Goal: Entertainment & Leisure: Consume media (video, audio)

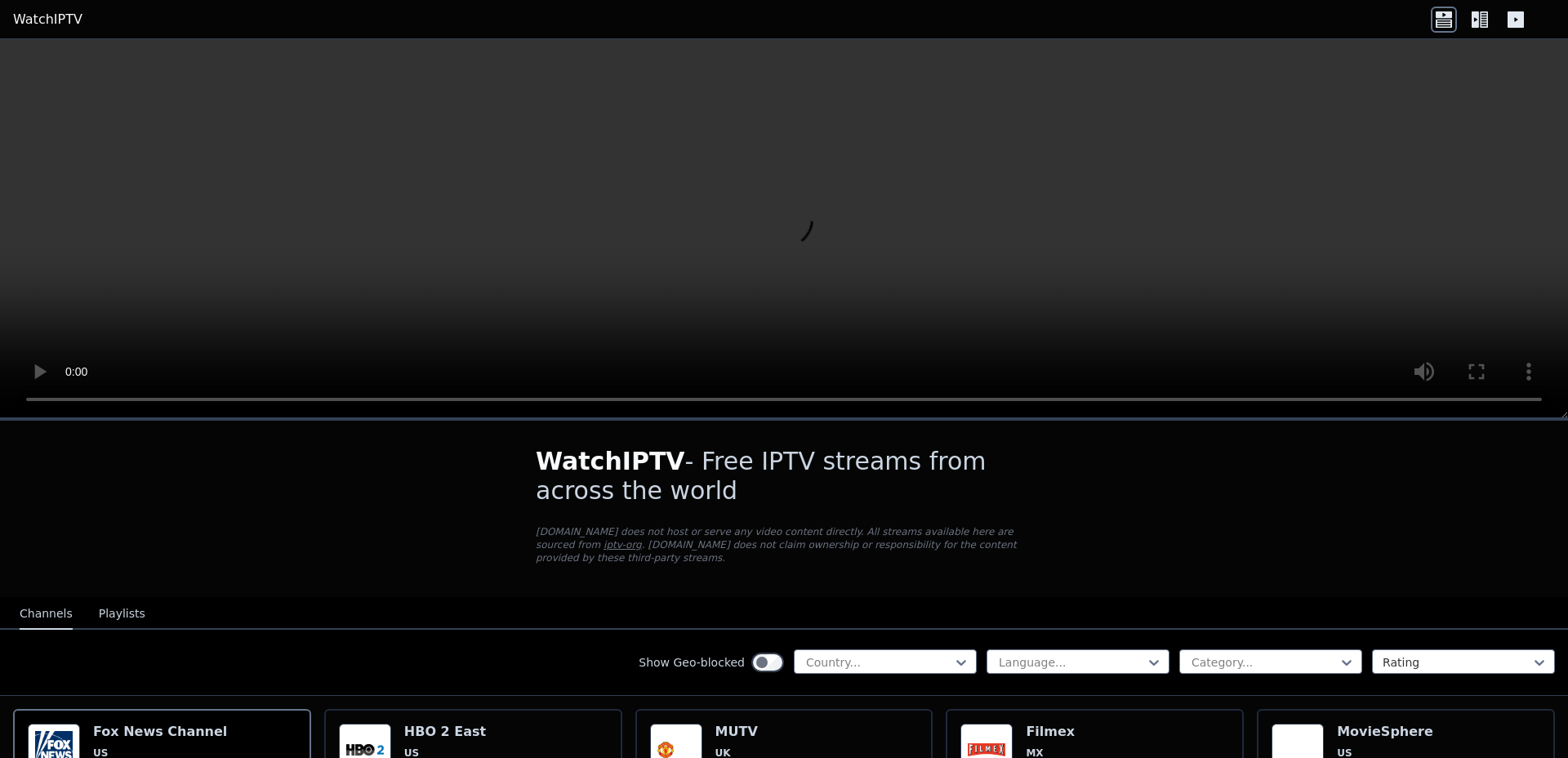
scroll to position [196, 0]
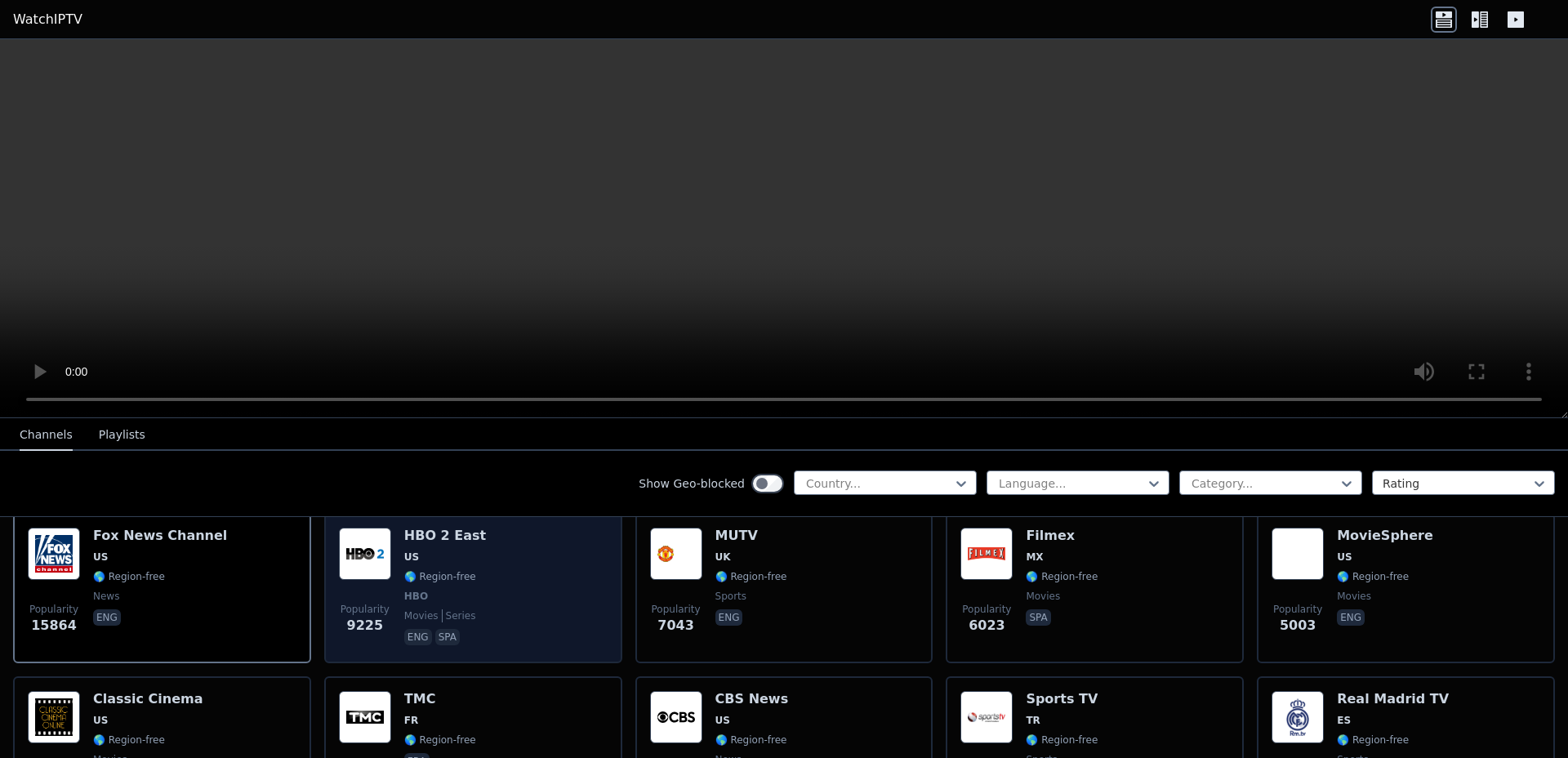
click at [371, 547] on img at bounding box center [365, 554] width 52 height 52
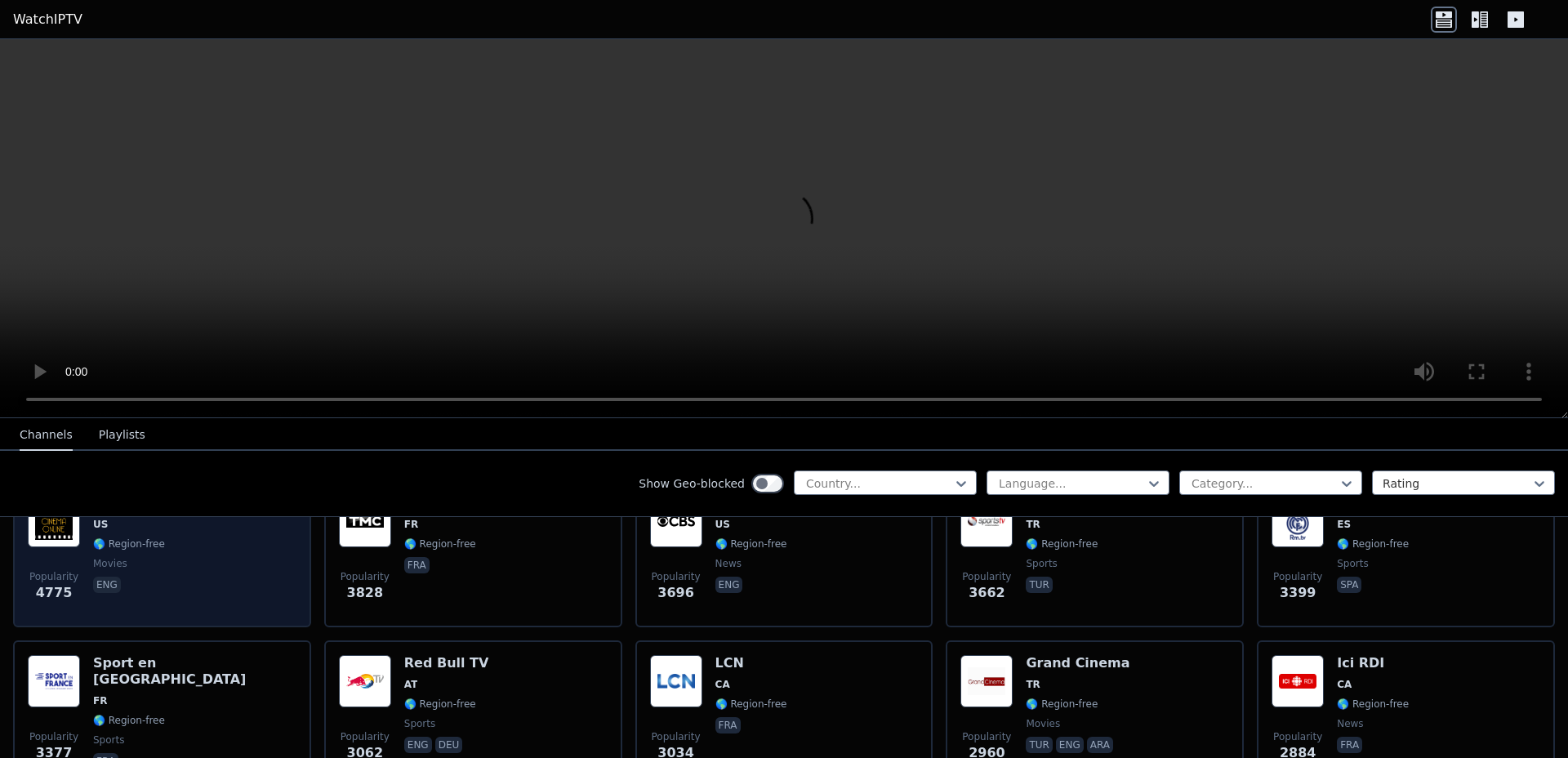
scroll to position [294, 0]
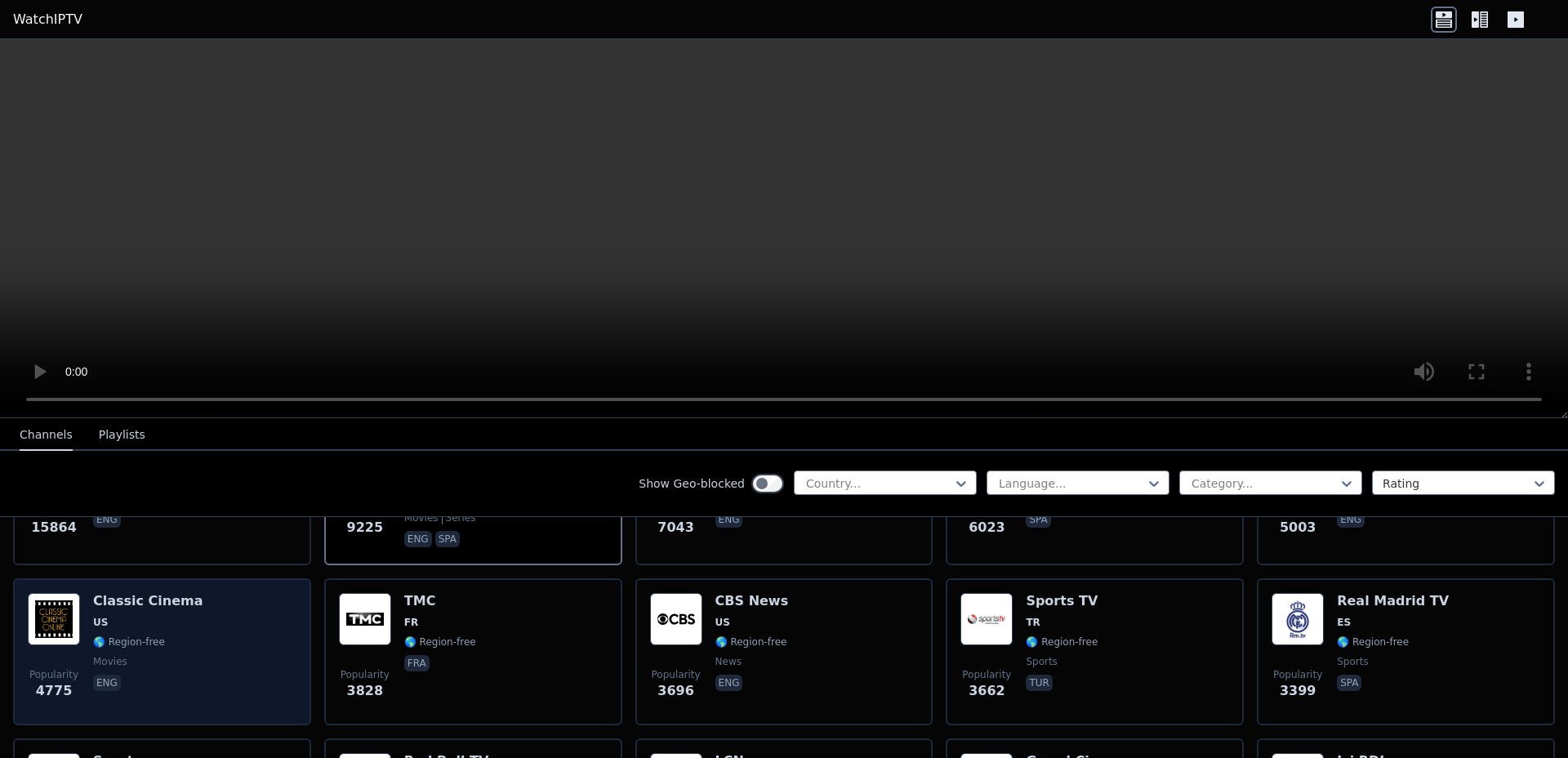
click at [152, 593] on h6 "Classic Cinema" at bounding box center [149, 601] width 110 height 16
click at [120, 636] on span "🌎 Region-free" at bounding box center [129, 642] width 72 height 14
click at [50, 604] on img at bounding box center [54, 619] width 52 height 52
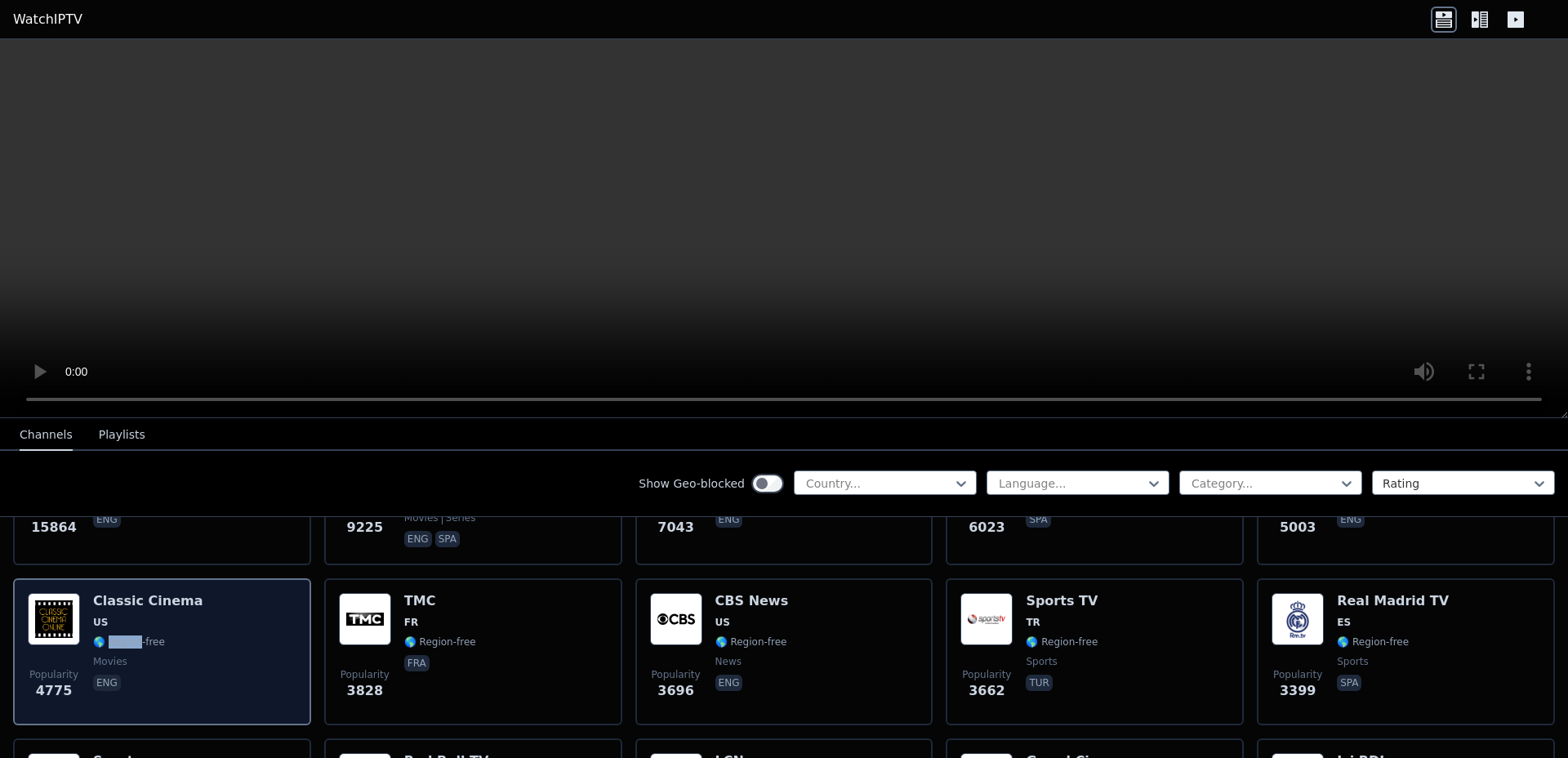
click at [50, 604] on img at bounding box center [54, 619] width 52 height 52
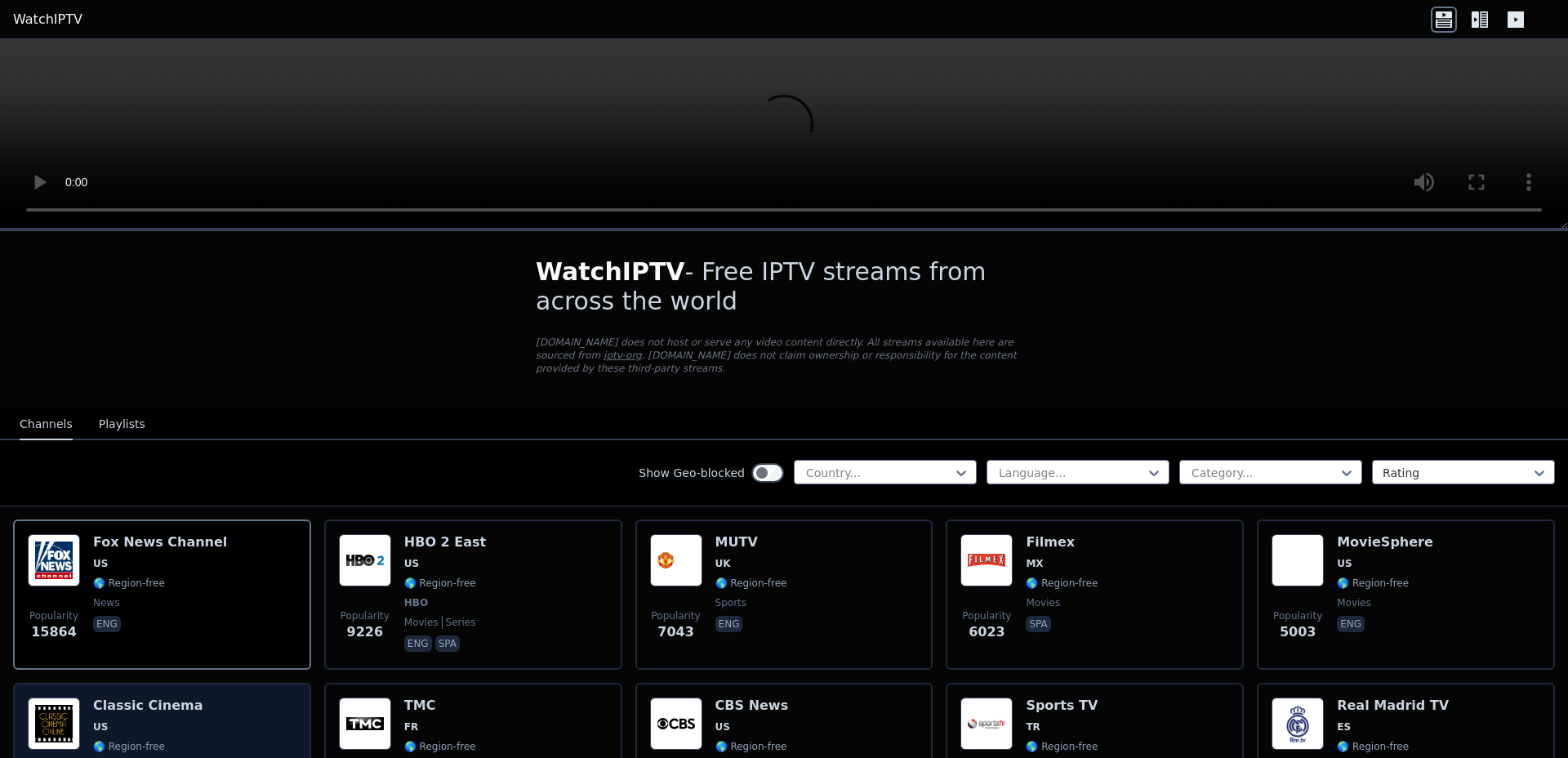
scroll to position [294, 0]
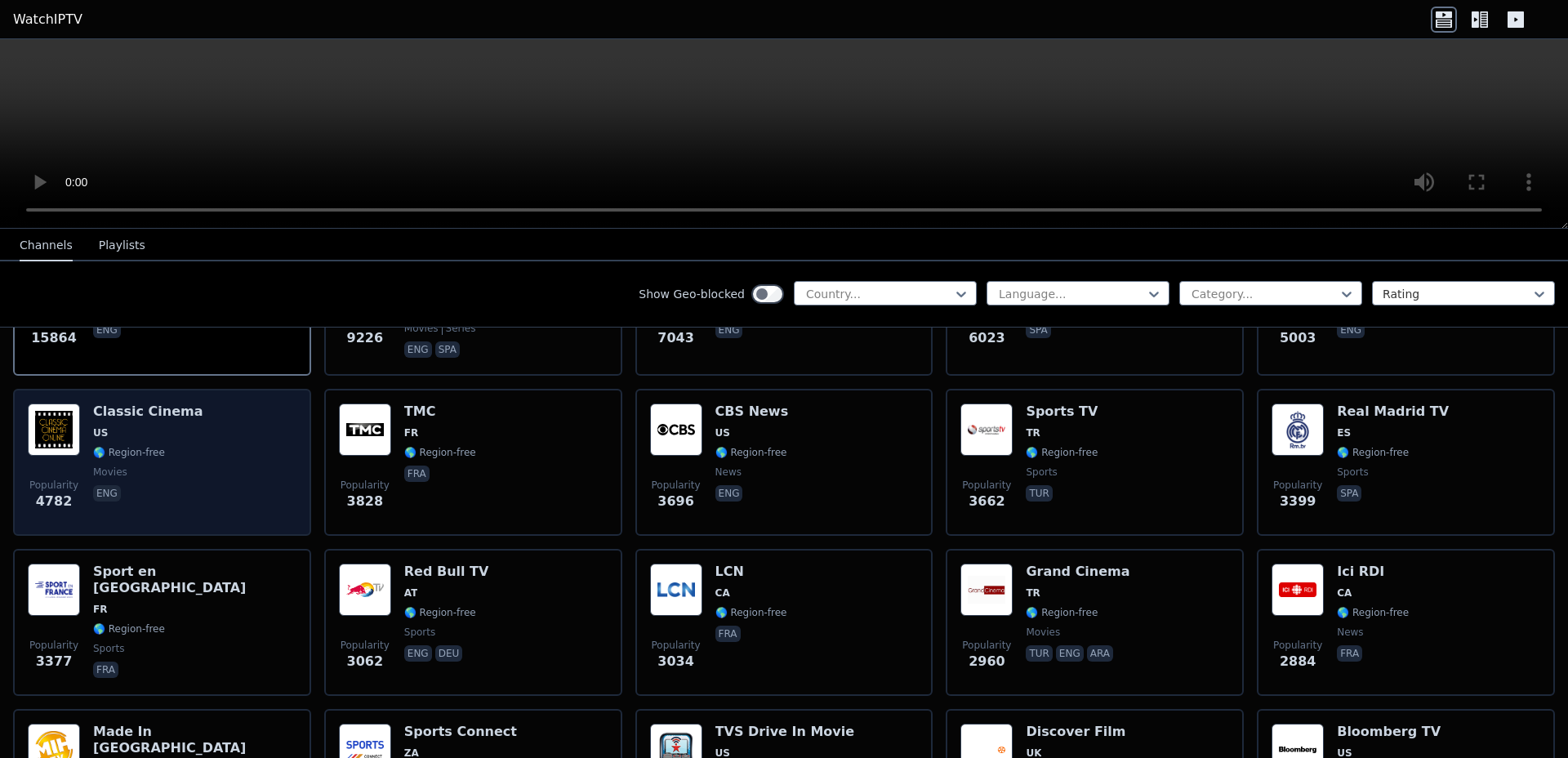
click at [54, 422] on img at bounding box center [54, 429] width 52 height 52
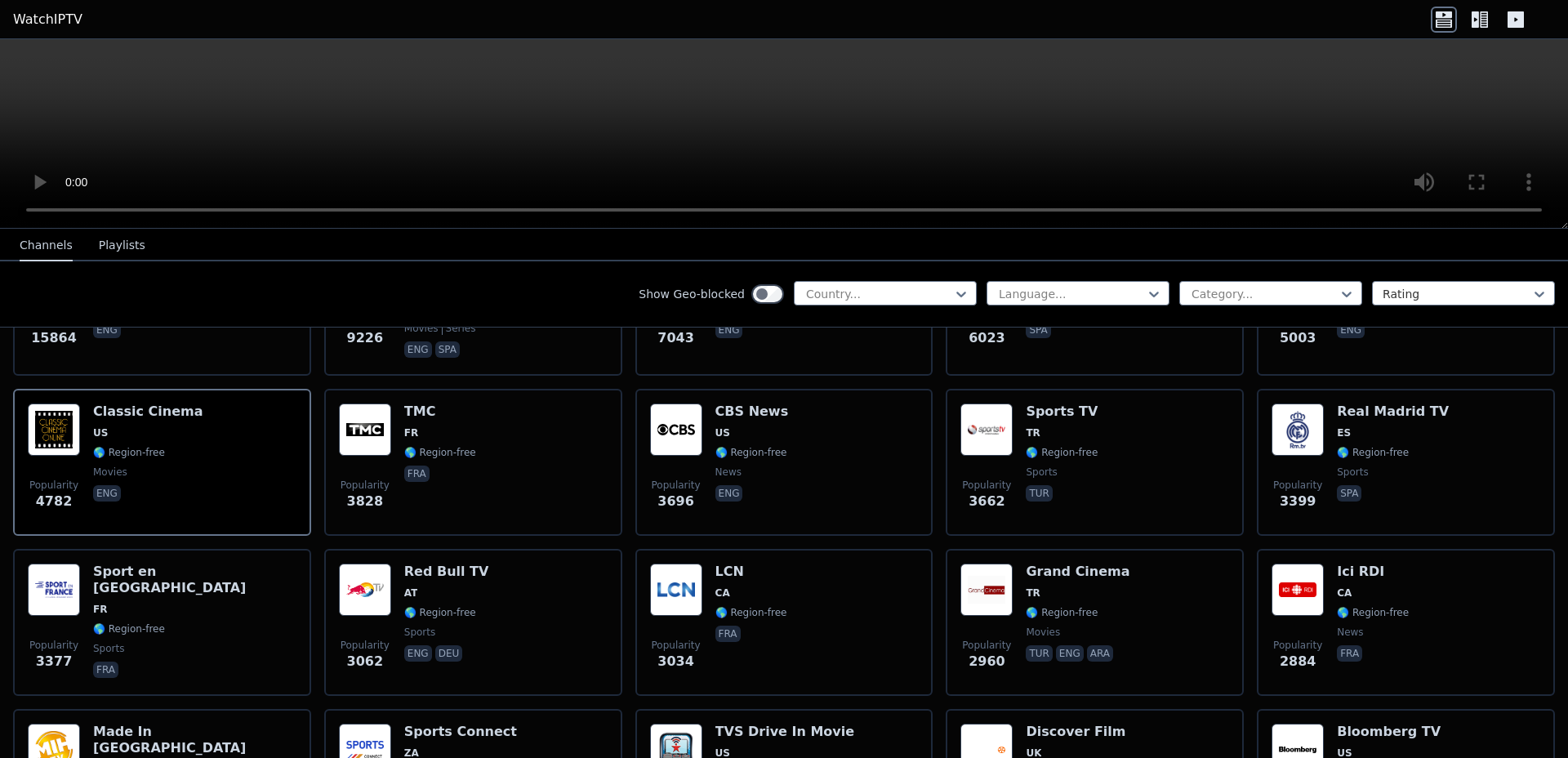
click at [132, 251] on button "Playlists" at bounding box center [122, 246] width 46 height 31
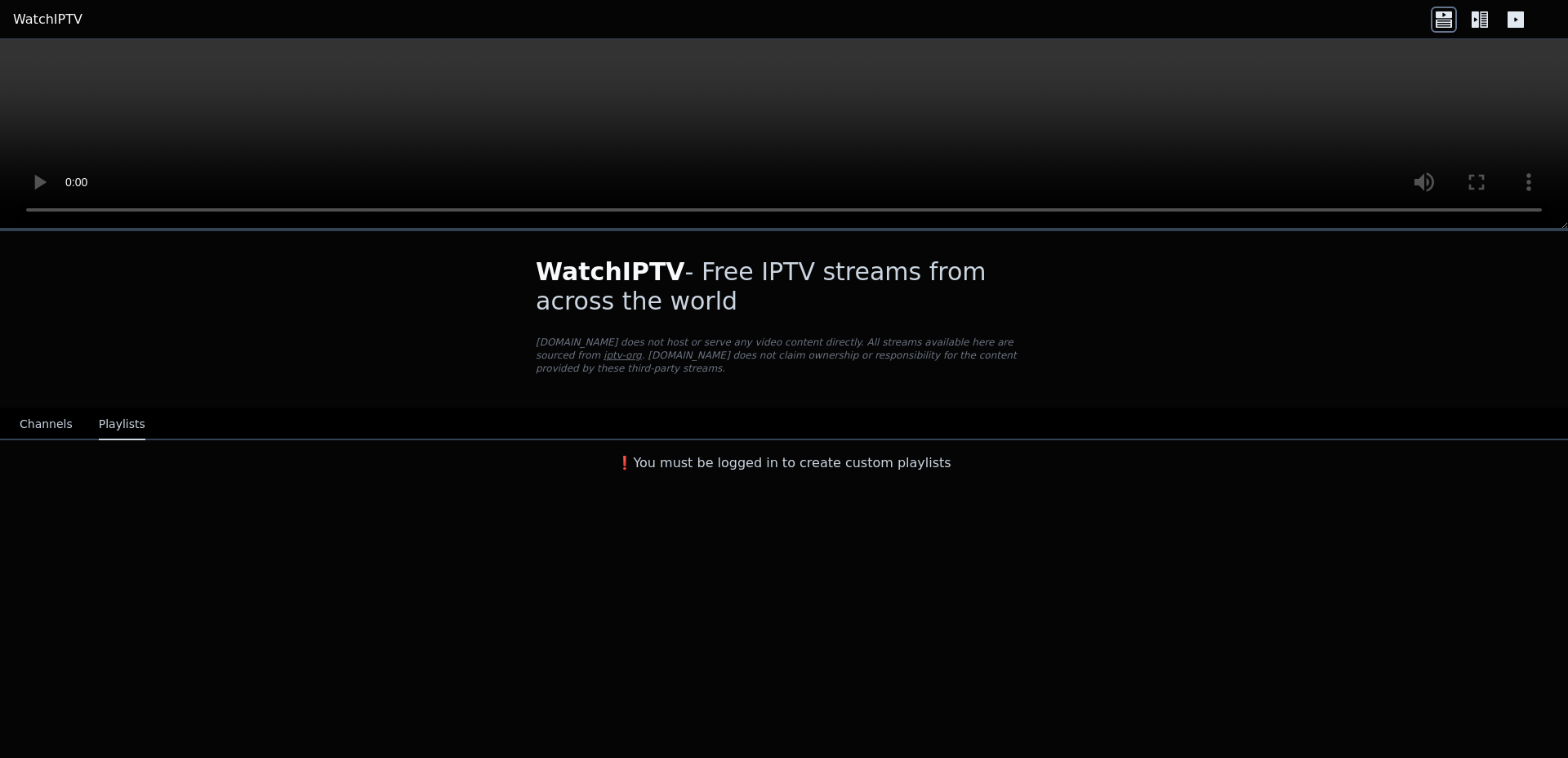
scroll to position [0, 0]
click at [39, 413] on button "Channels" at bounding box center [45, 424] width 53 height 31
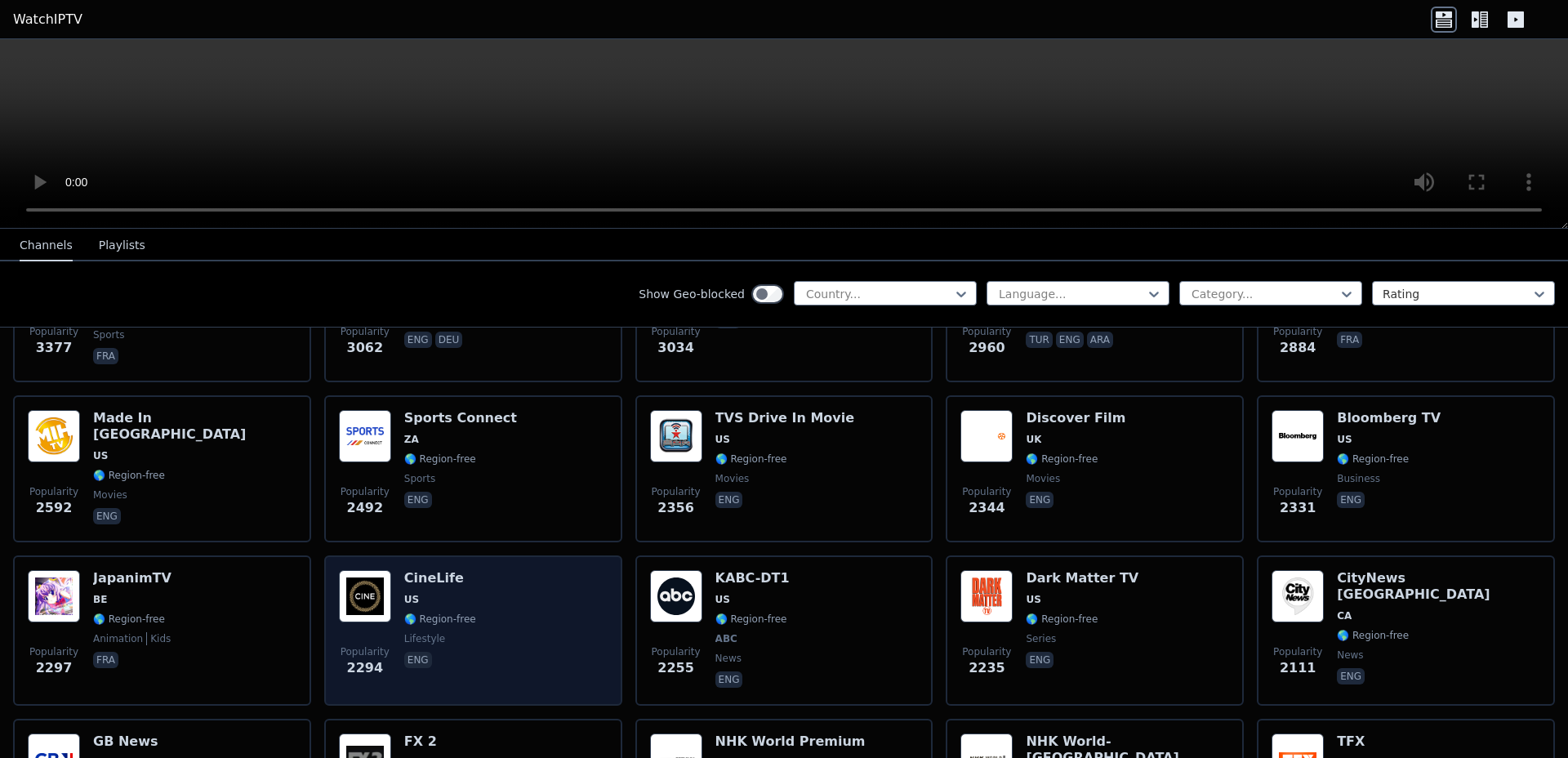
scroll to position [588, 0]
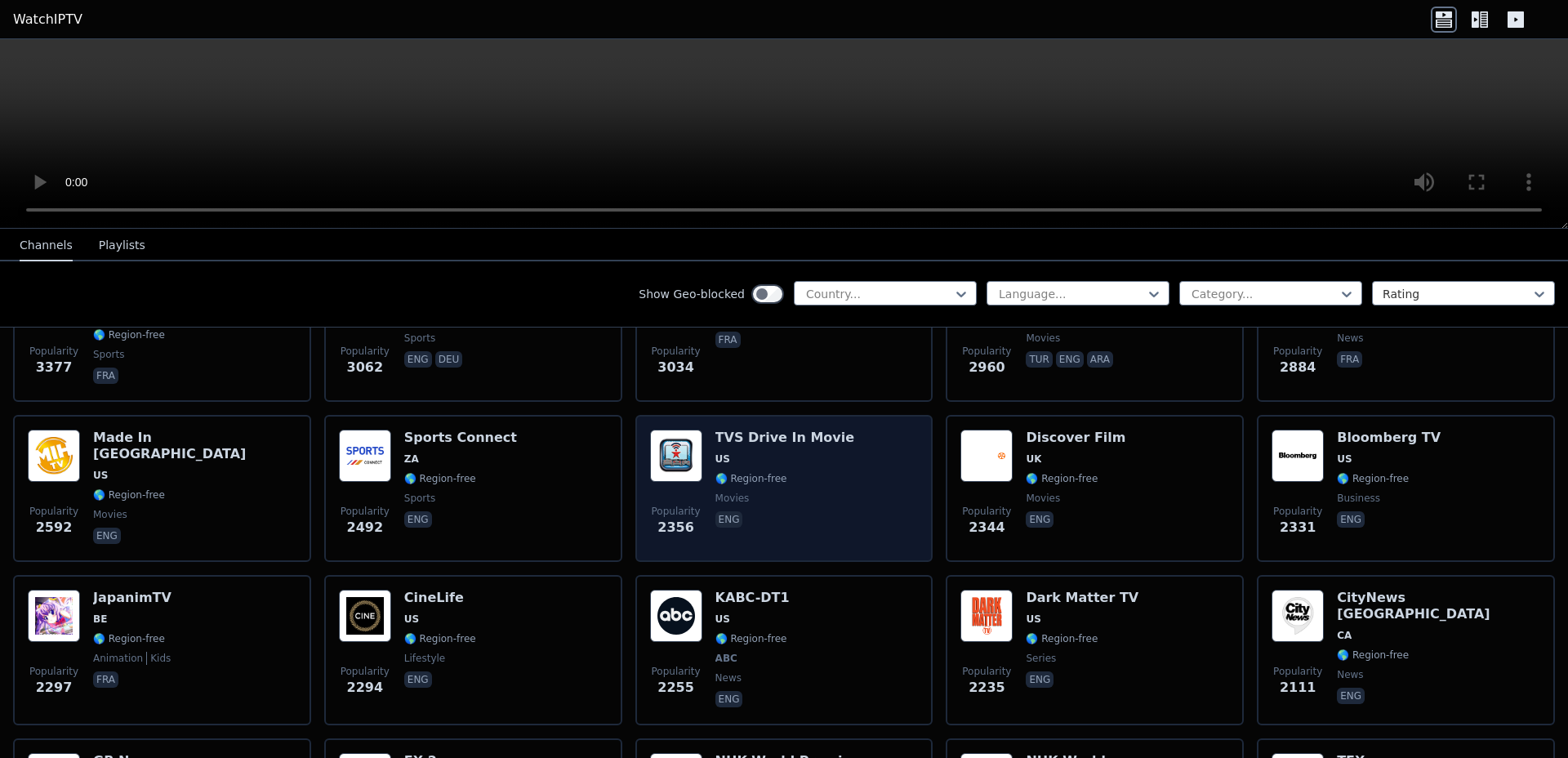
click at [770, 429] on h6 "TVS Drive In Movie" at bounding box center [785, 437] width 140 height 16
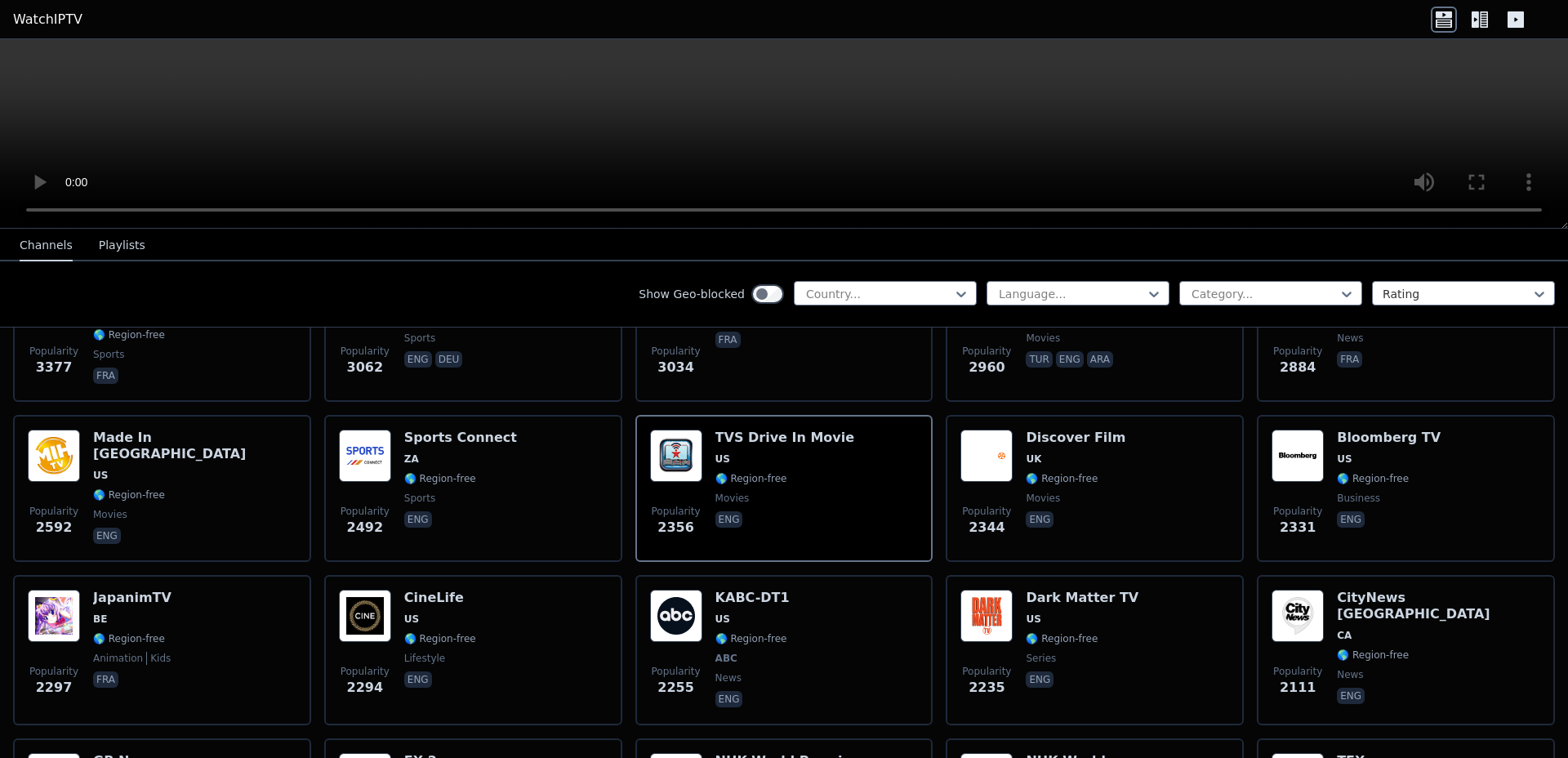
click at [1481, 18] on icon at bounding box center [1484, 19] width 8 height 16
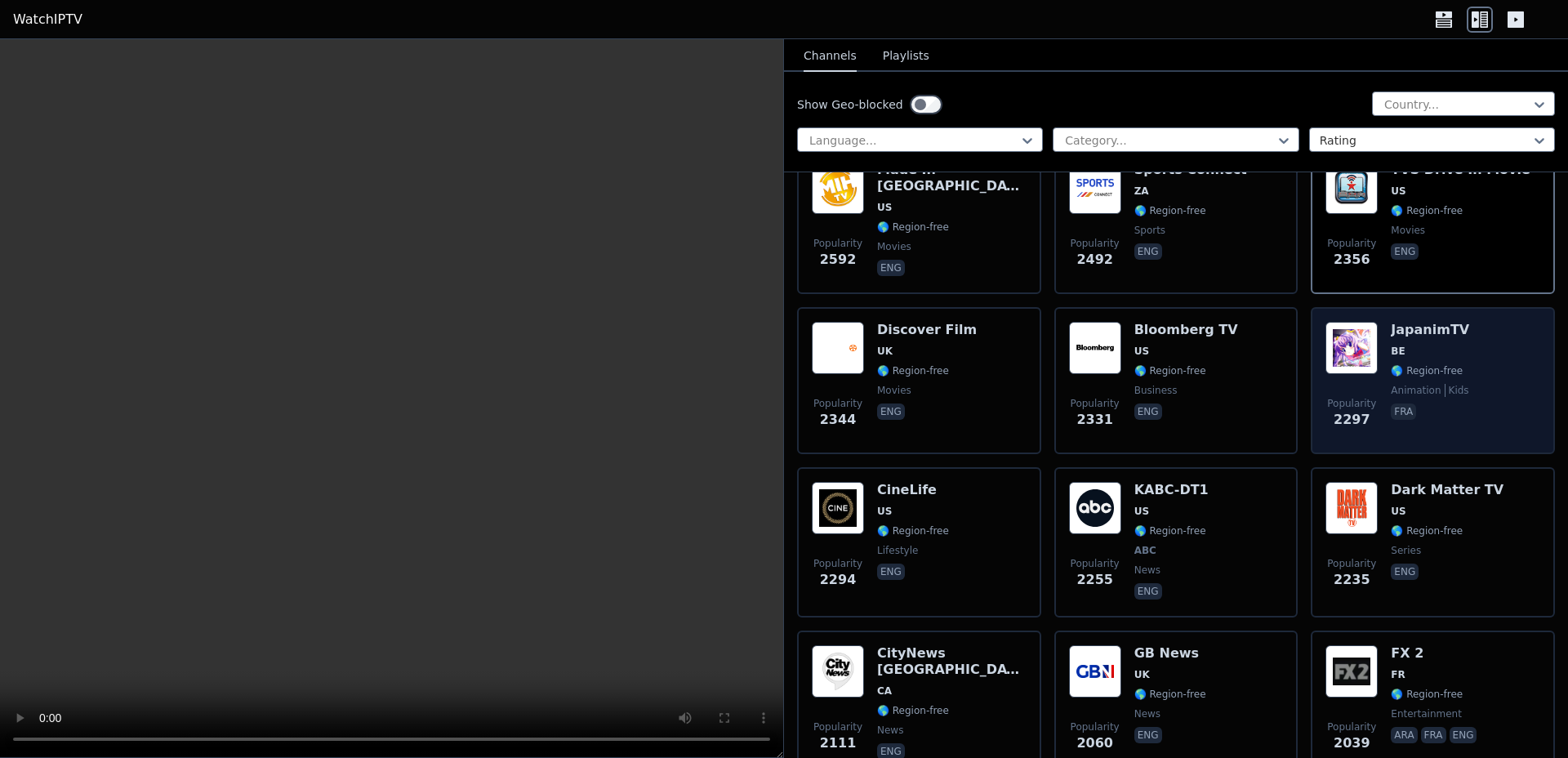
scroll to position [1176, 0]
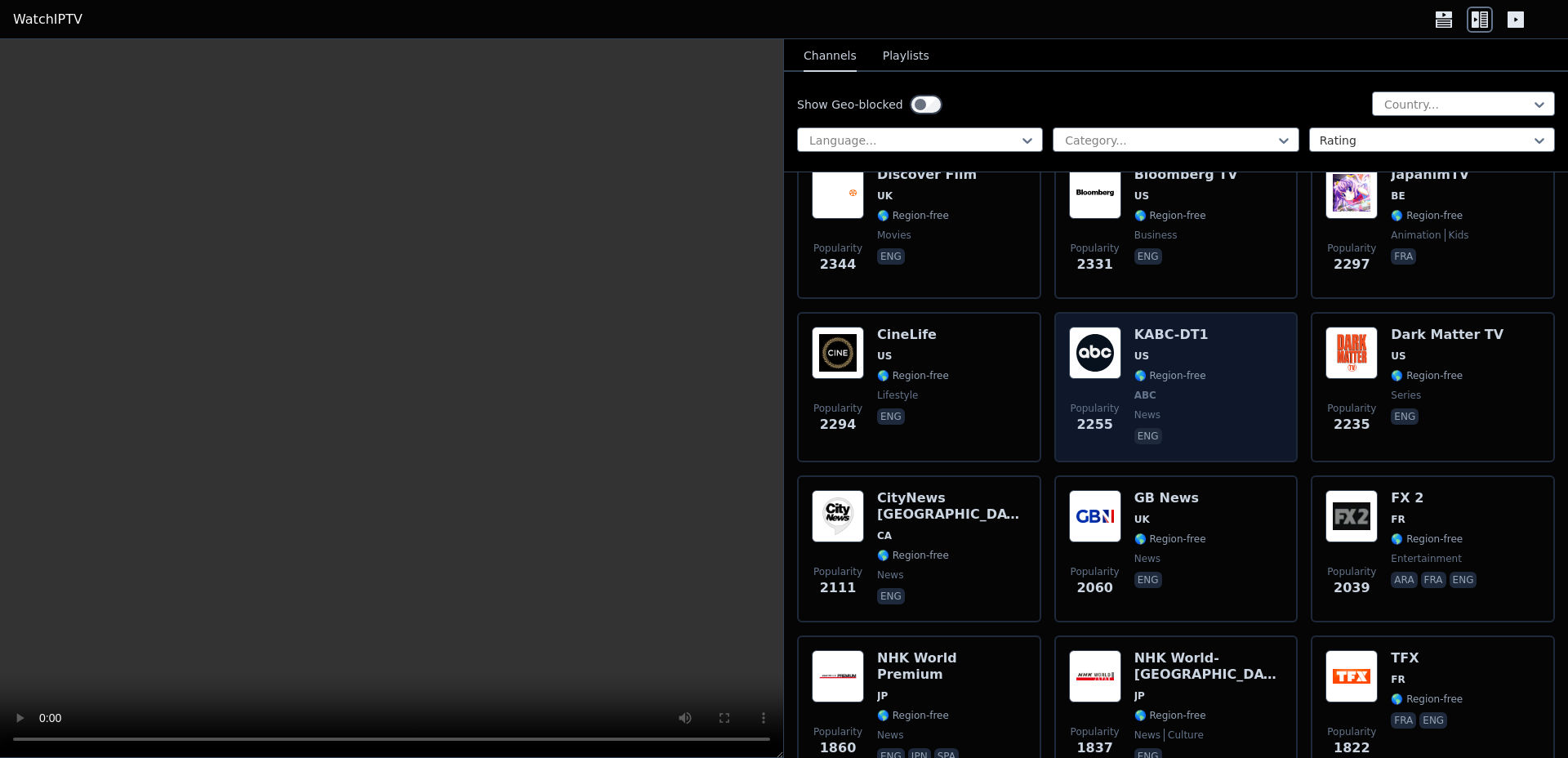
click at [1153, 327] on h6 "KABC-DT1" at bounding box center [1171, 335] width 74 height 16
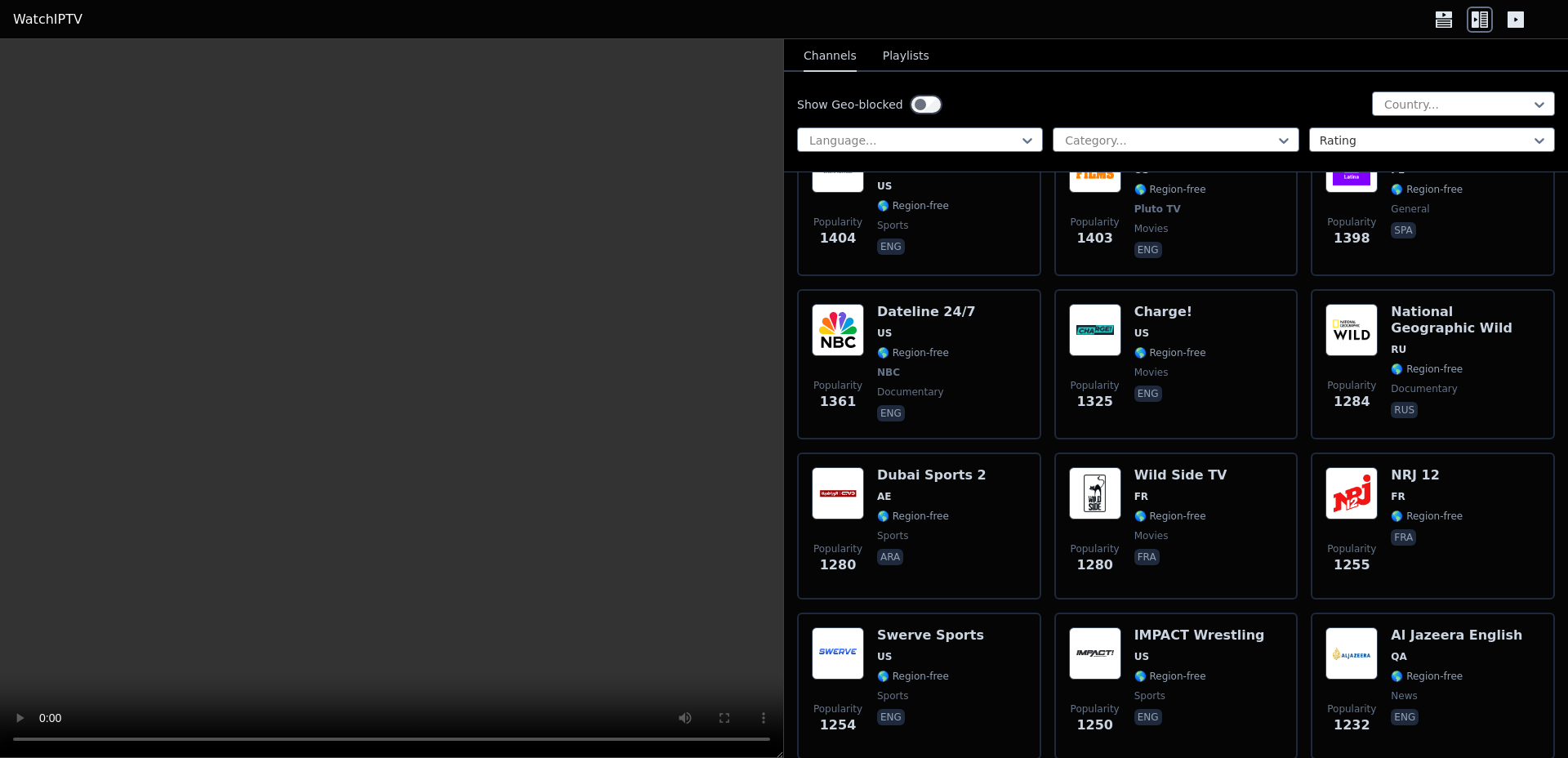
scroll to position [2155, 0]
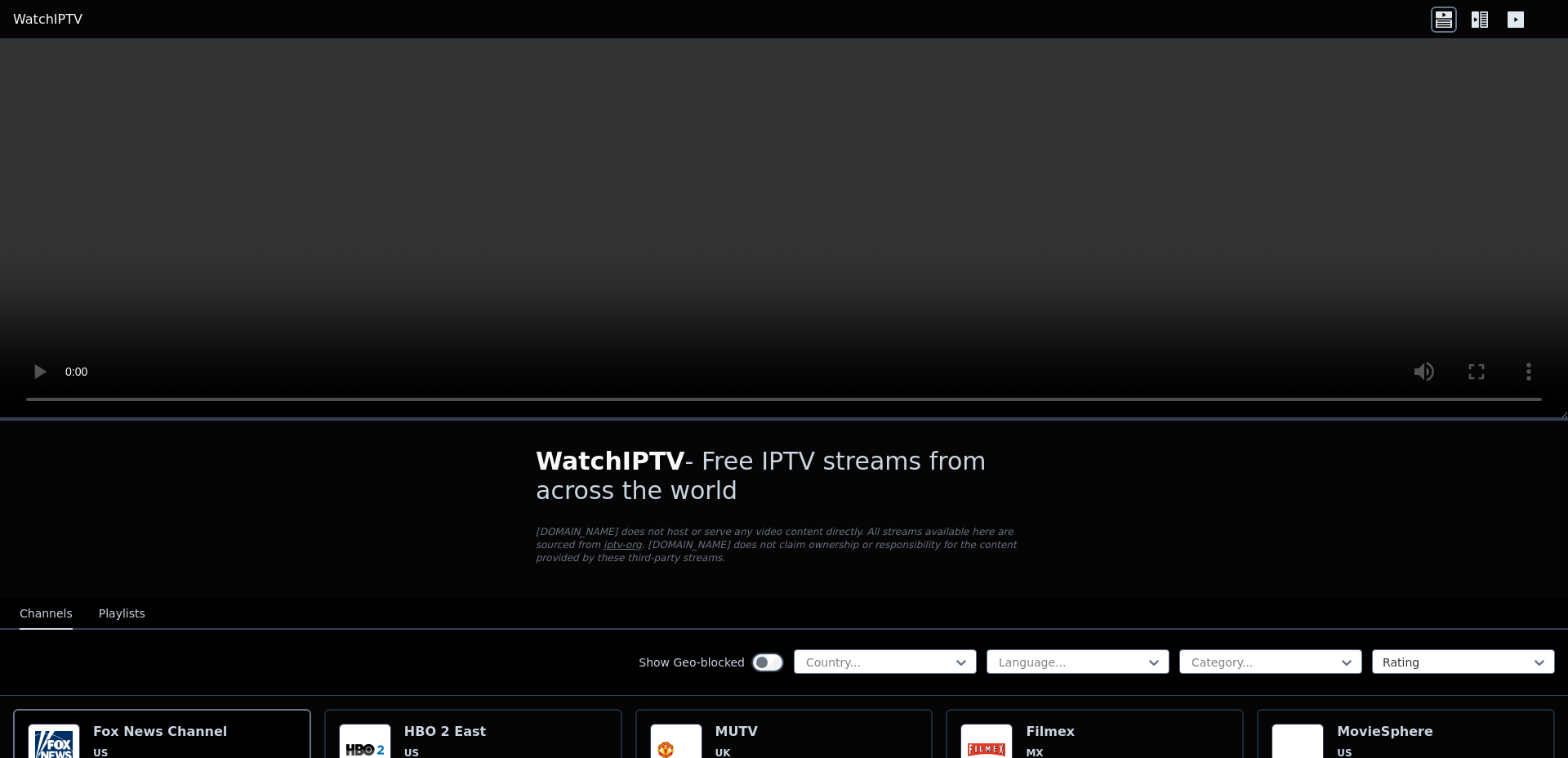
click at [580, 254] on video at bounding box center [784, 229] width 1568 height 379
